Goal: Task Accomplishment & Management: Use online tool/utility

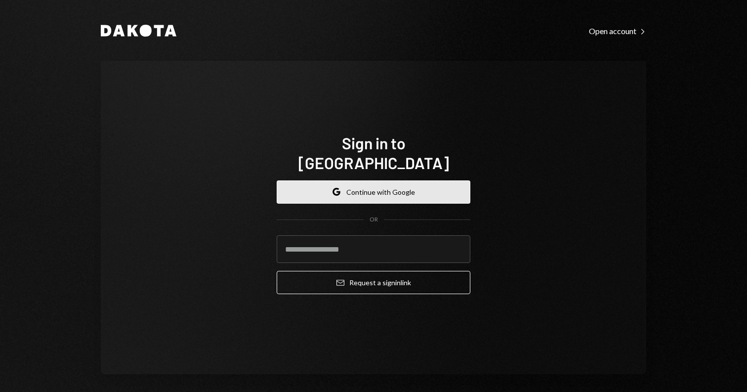
click at [337, 188] on icon "Google" at bounding box center [336, 192] width 8 height 8
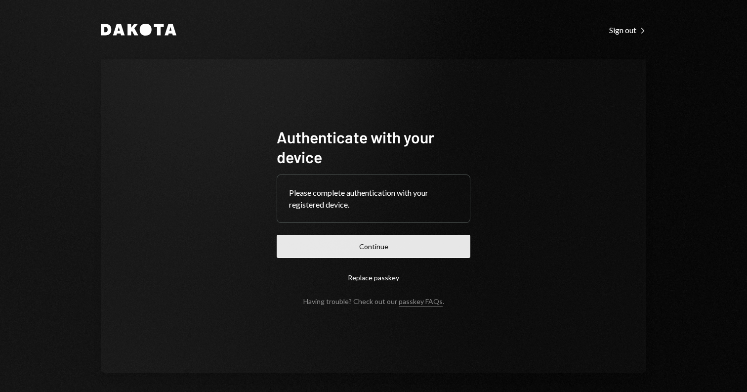
click at [331, 245] on button "Continue" at bounding box center [374, 246] width 194 height 23
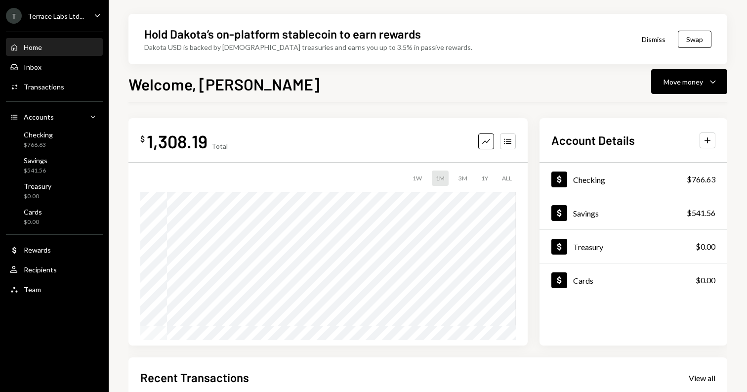
scroll to position [33, 0]
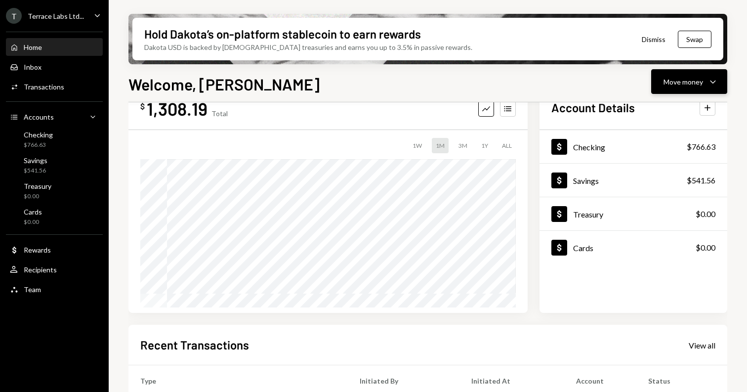
click at [705, 76] on div "Move money Caret Down" at bounding box center [688, 82] width 51 height 12
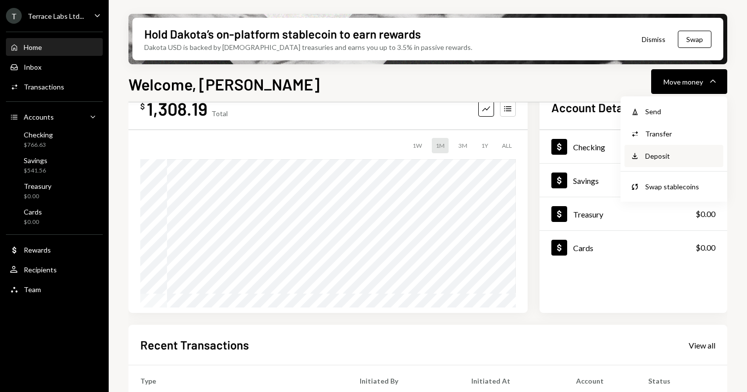
click at [668, 151] on div "Deposit" at bounding box center [681, 156] width 72 height 10
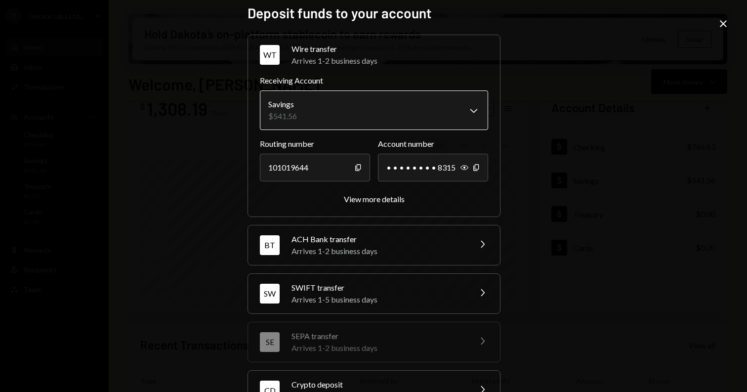
scroll to position [8, 0]
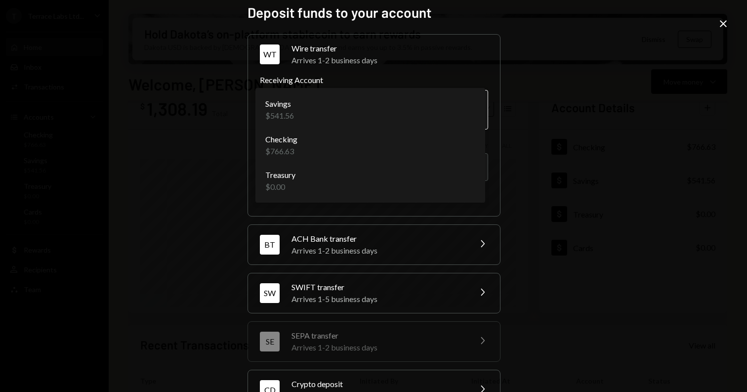
click at [465, 104] on body "T Terrace Labs Ltd... Caret Down Home Home Inbox Inbox Activities Transactions …" at bounding box center [373, 196] width 747 height 392
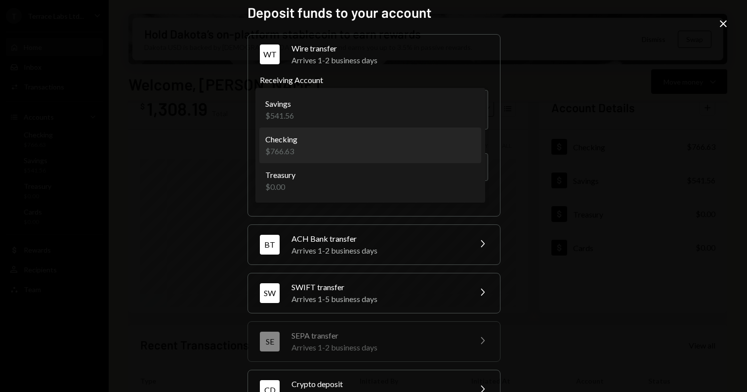
select select "**********"
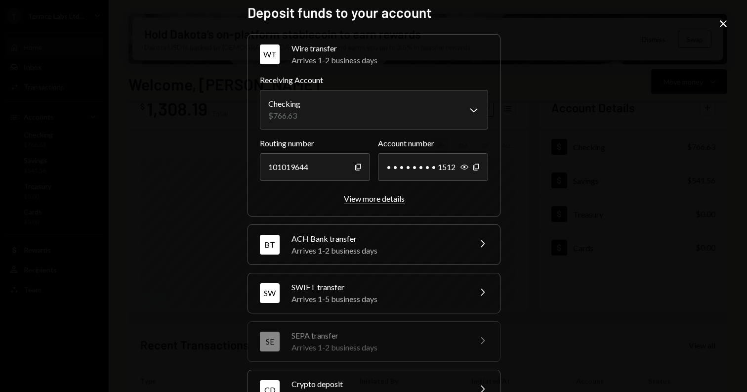
click at [380, 201] on div "View more details" at bounding box center [374, 198] width 61 height 9
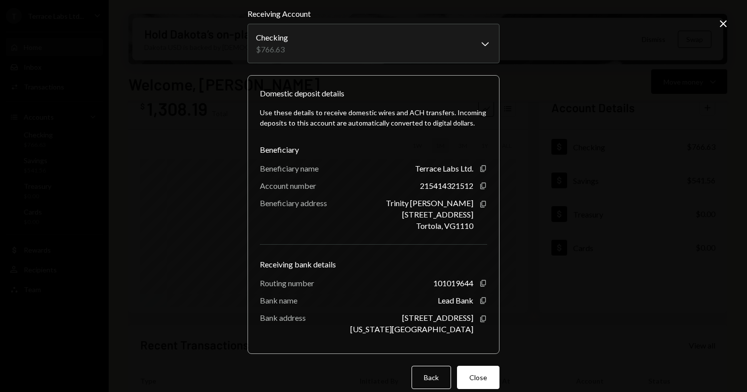
scroll to position [24, 0]
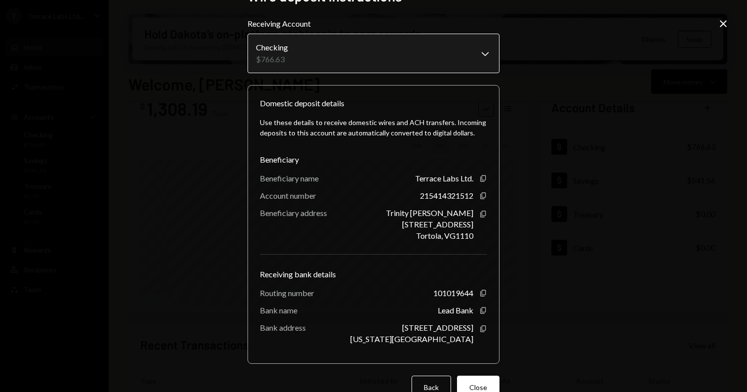
click at [479, 54] on body "T Terrace Labs Ltd... Caret Down Home Home Inbox Inbox Activities Transactions …" at bounding box center [373, 196] width 747 height 392
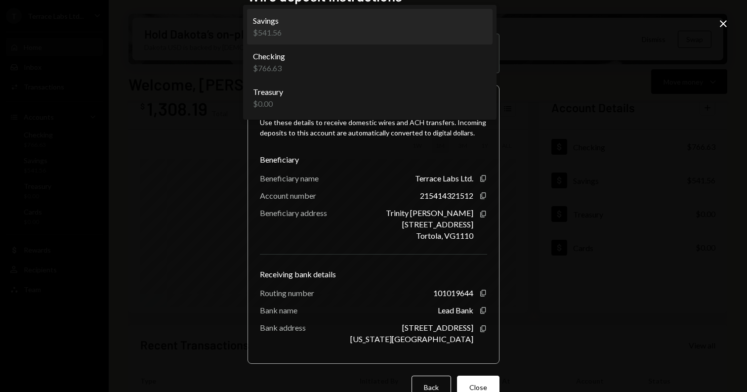
select select "**********"
